Goal: Book appointment/travel/reservation

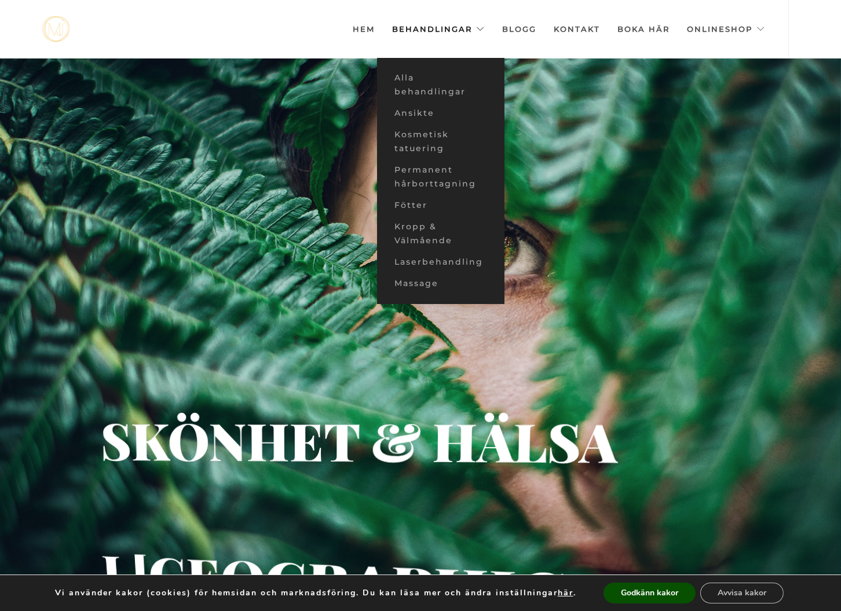
click at [423, 27] on link "Behandlingar" at bounding box center [438, 29] width 93 height 58
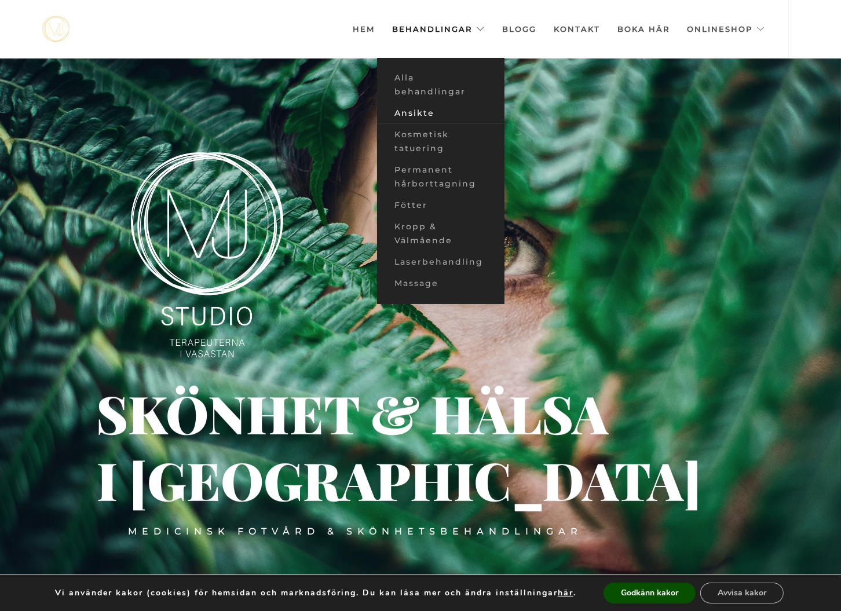
click at [419, 111] on link "Ansikte" at bounding box center [440, 112] width 127 height 21
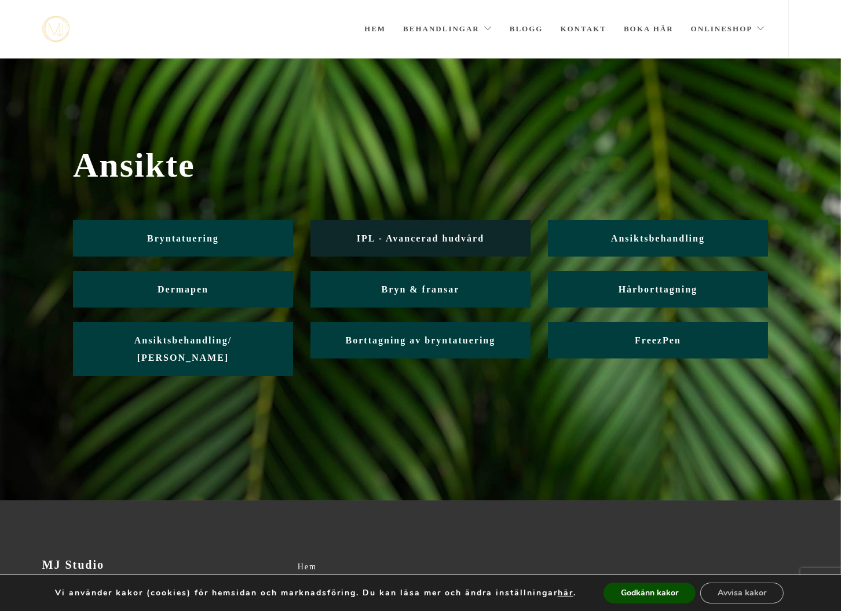
click at [389, 237] on span "IPL - Avancerad hudvård" at bounding box center [420, 238] width 127 height 10
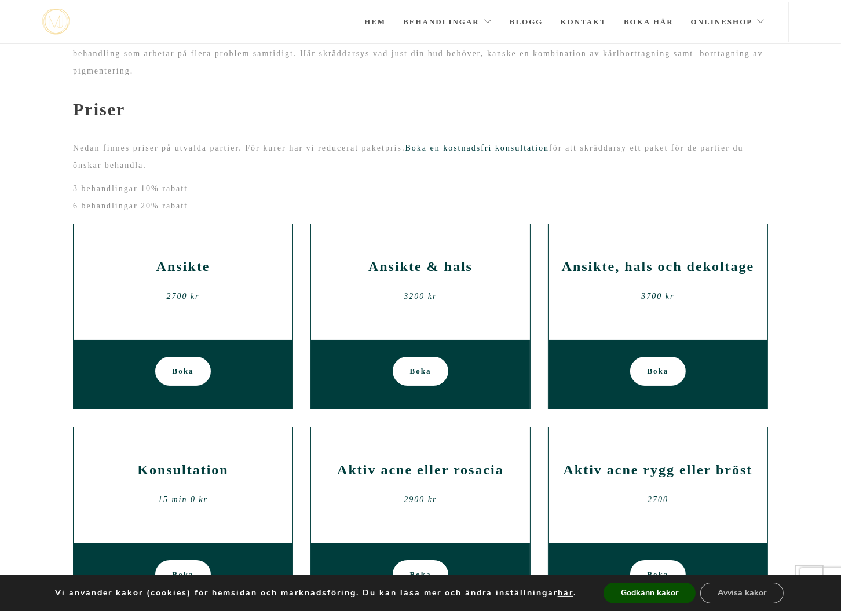
scroll to position [104, 0]
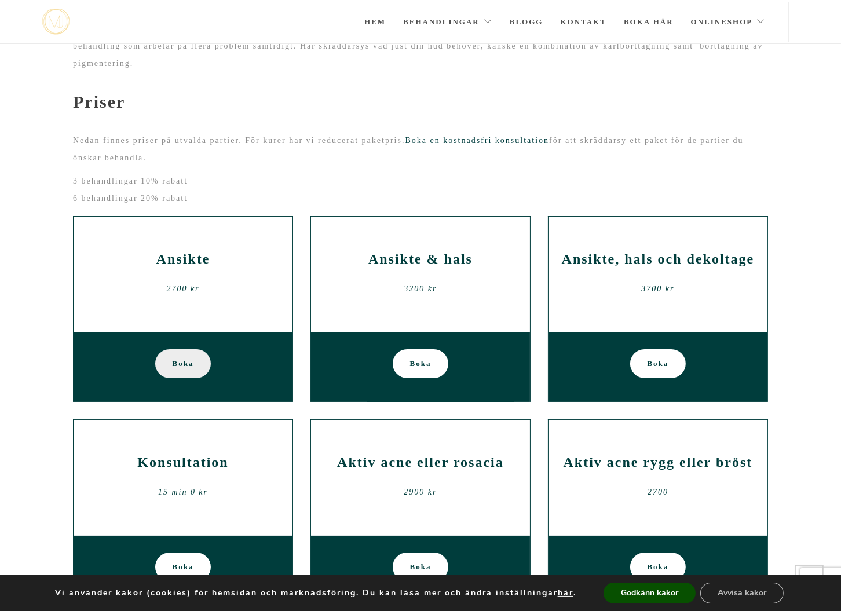
click at [181, 369] on span "Boka" at bounding box center [183, 363] width 21 height 29
